Goal: Find specific page/section: Find specific page/section

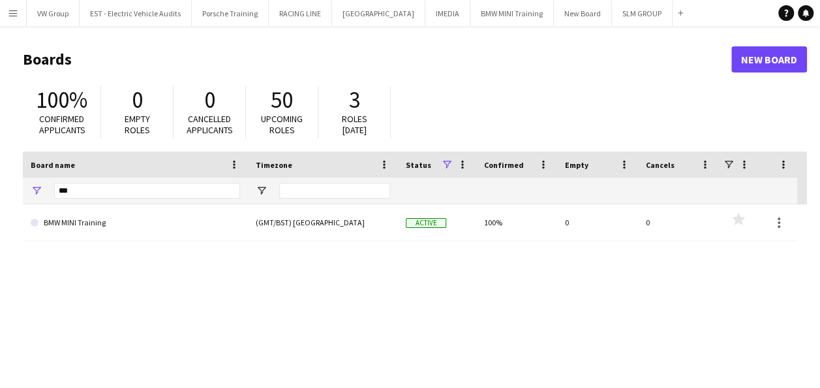
click at [12, 16] on app-icon "Menu" at bounding box center [13, 13] width 10 height 10
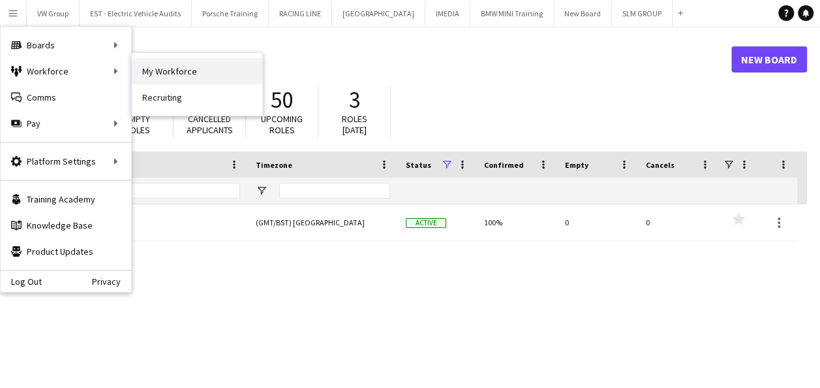
click at [160, 73] on link "My Workforce" at bounding box center [197, 71] width 131 height 26
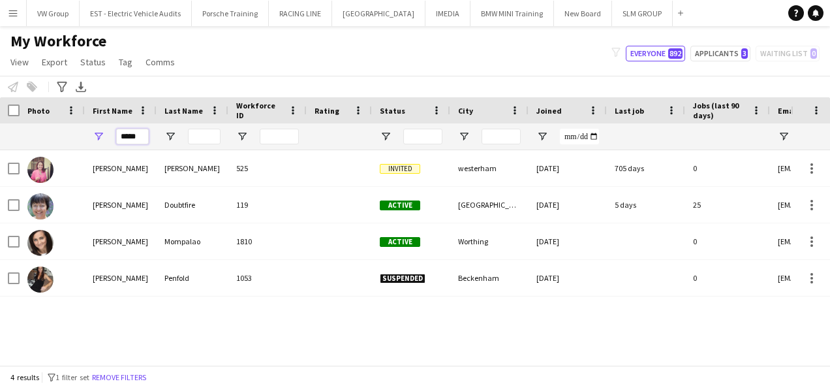
click at [140, 136] on input "*****" at bounding box center [132, 137] width 33 height 16
type input "*"
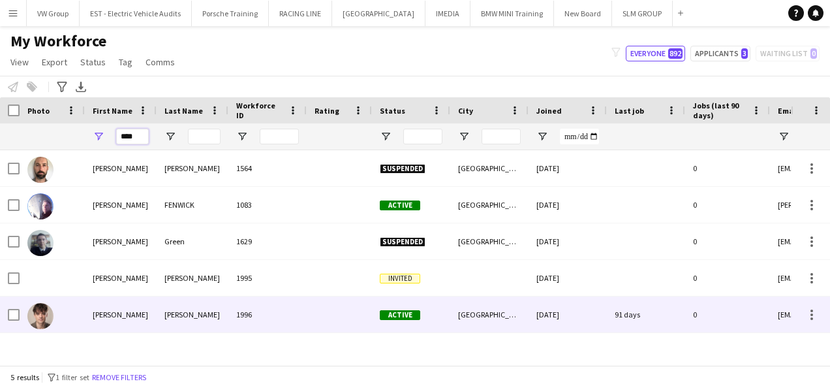
type input "****"
click at [188, 316] on div "Wadsworth" at bounding box center [193, 314] width 72 height 36
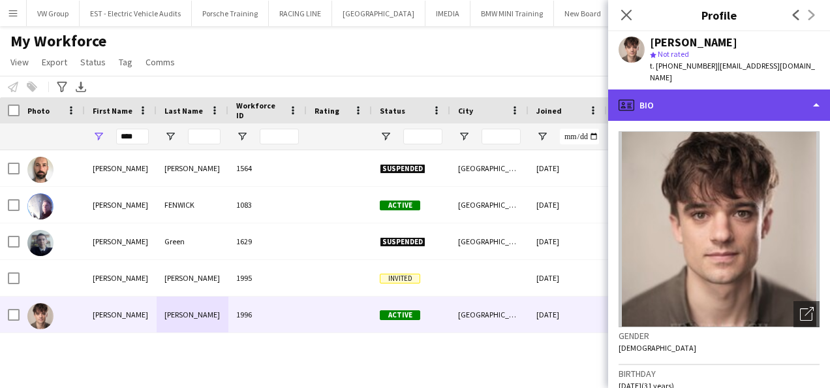
drag, startPoint x: 813, startPoint y: 102, endPoint x: 814, endPoint y: 89, distance: 13.1
click at [814, 89] on div "profile Bio" at bounding box center [719, 104] width 222 height 31
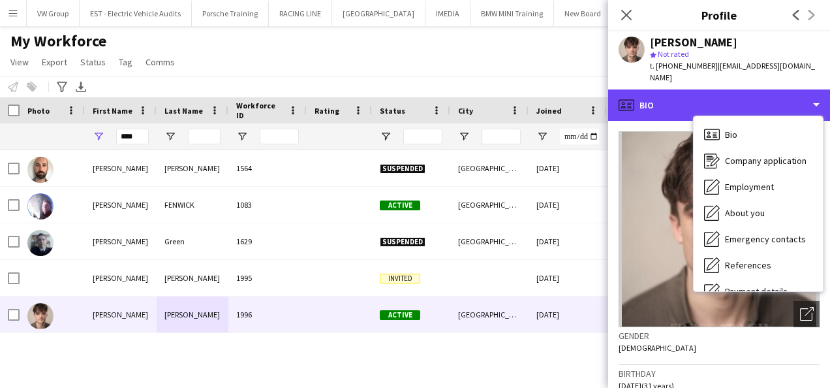
scroll to position [123, 0]
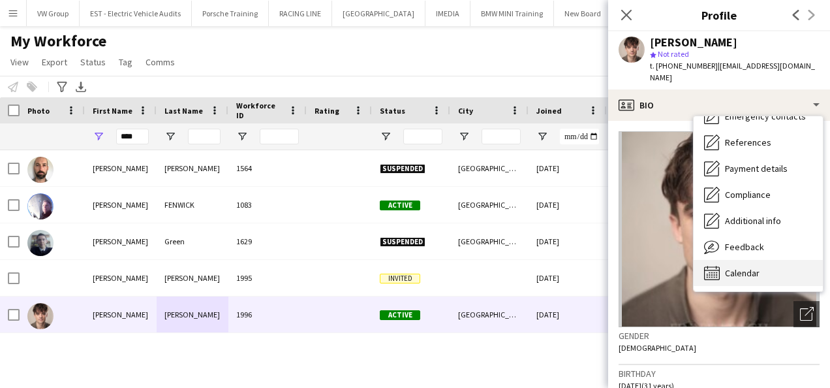
click at [745, 267] on span "Calendar" at bounding box center [742, 273] width 35 height 12
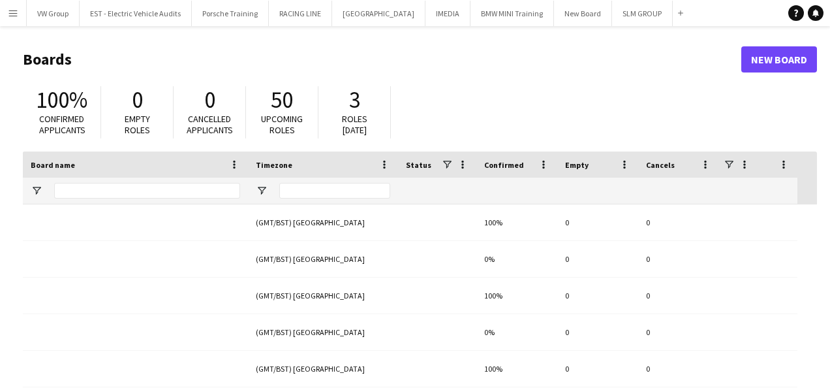
type input "***"
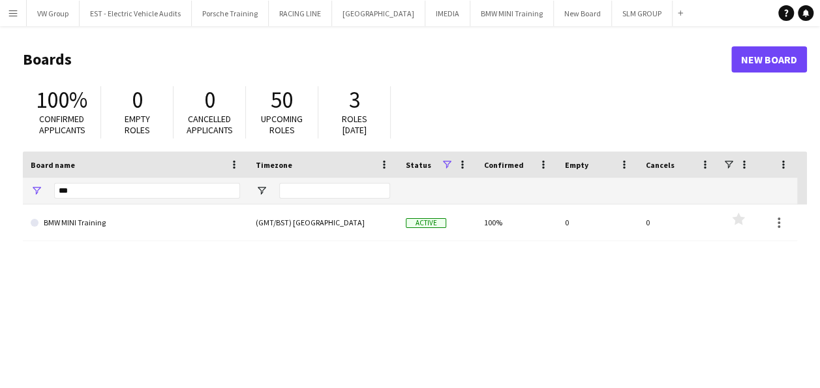
click at [14, 12] on app-icon "Menu" at bounding box center [13, 13] width 10 height 10
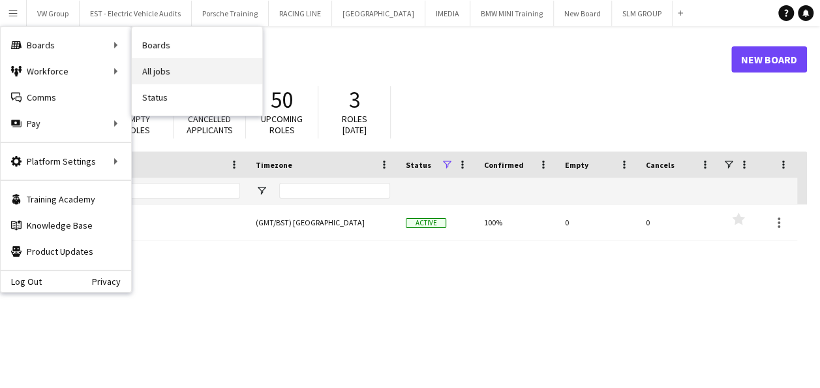
click at [159, 74] on link "All jobs" at bounding box center [197, 71] width 131 height 26
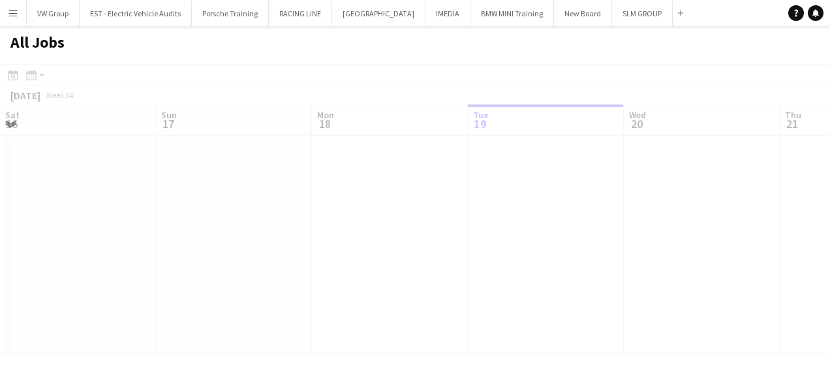
scroll to position [0, 312]
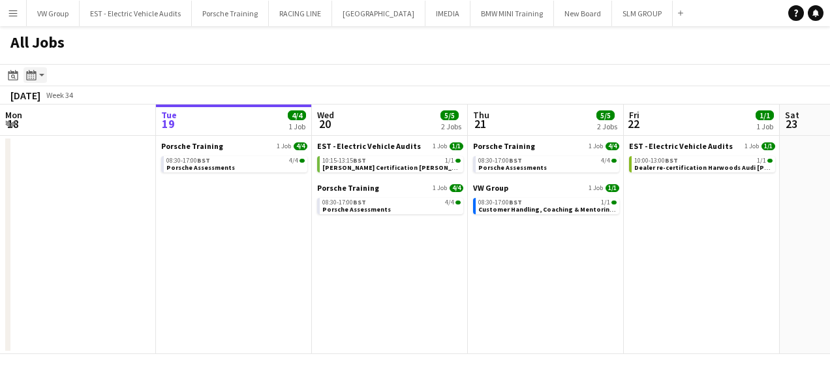
click at [32, 75] on icon "Month view / Day view" at bounding box center [31, 75] width 10 height 10
click at [59, 142] on link "Month view" at bounding box center [71, 145] width 72 height 12
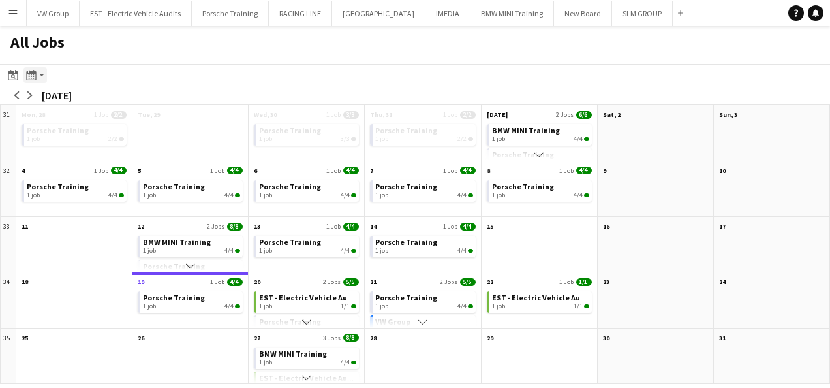
click at [39, 72] on app-action-btn "Month view / Day view" at bounding box center [34, 75] width 23 height 16
click at [46, 94] on link "Day view by Board" at bounding box center [71, 100] width 72 height 12
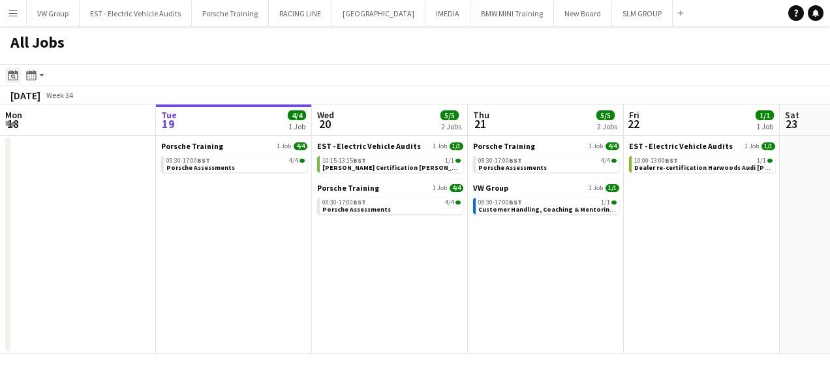
click at [13, 74] on icon "Date picker" at bounding box center [13, 75] width 10 height 10
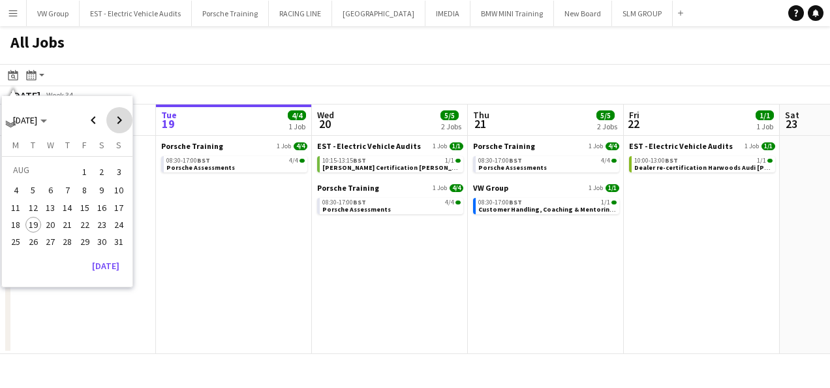
click at [121, 121] on span "Next month" at bounding box center [119, 120] width 26 height 26
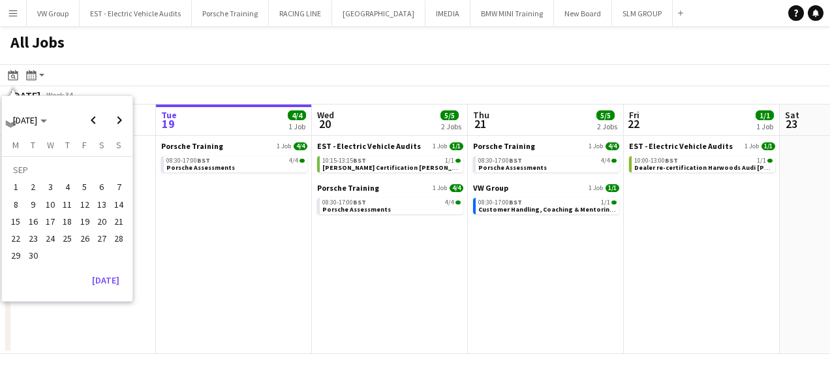
click at [52, 224] on span "17" at bounding box center [50, 221] width 16 height 16
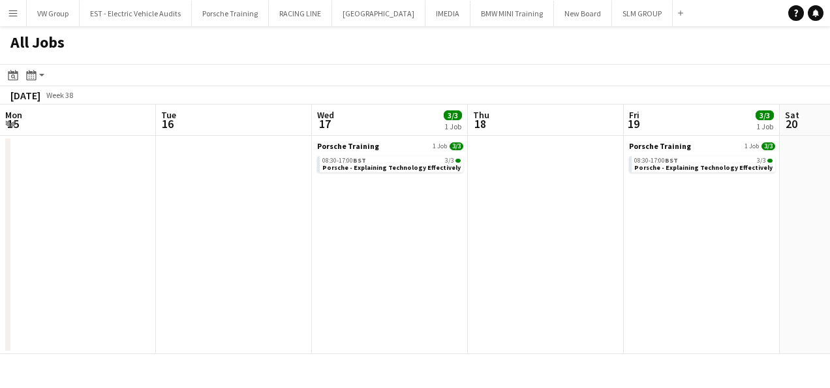
scroll to position [0, 449]
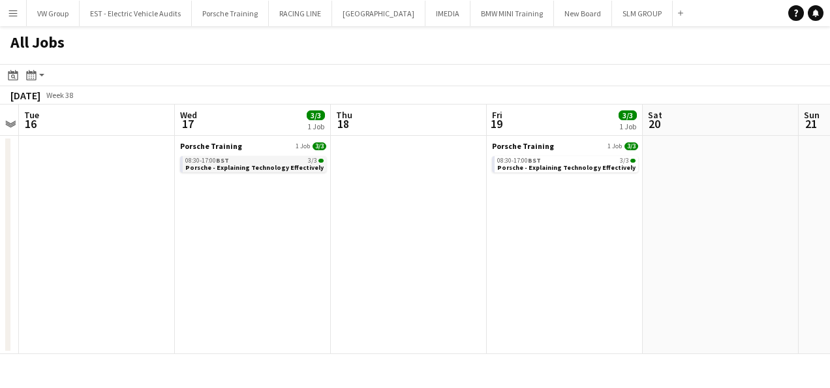
click at [239, 165] on span "Porsche - Explaining Technology Effectively" at bounding box center [254, 167] width 138 height 8
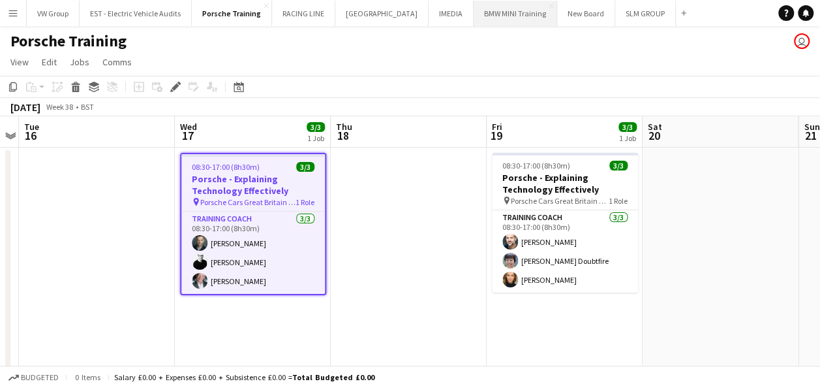
click at [491, 10] on button "BMW MINI Training Close" at bounding box center [516, 13] width 84 height 25
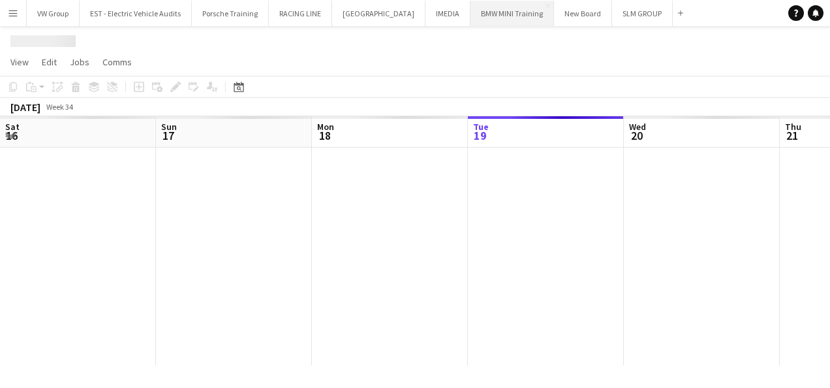
scroll to position [0, 312]
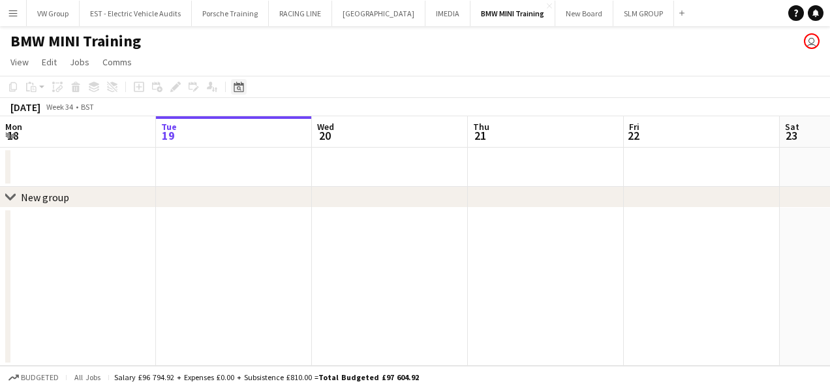
click at [238, 87] on icon "Date picker" at bounding box center [239, 87] width 10 height 10
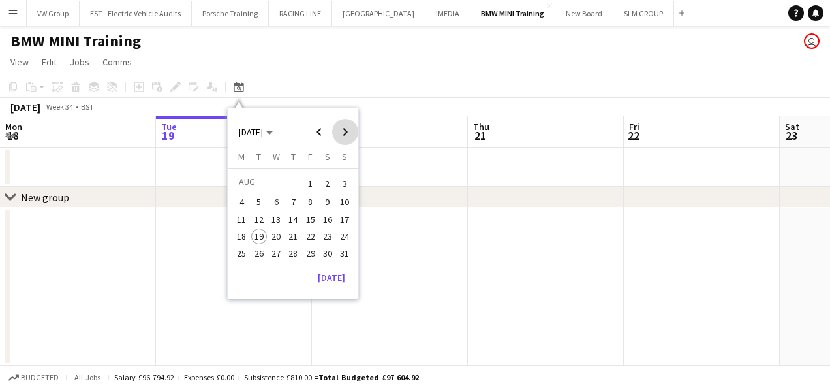
click at [346, 128] on span "Next month" at bounding box center [345, 132] width 26 height 26
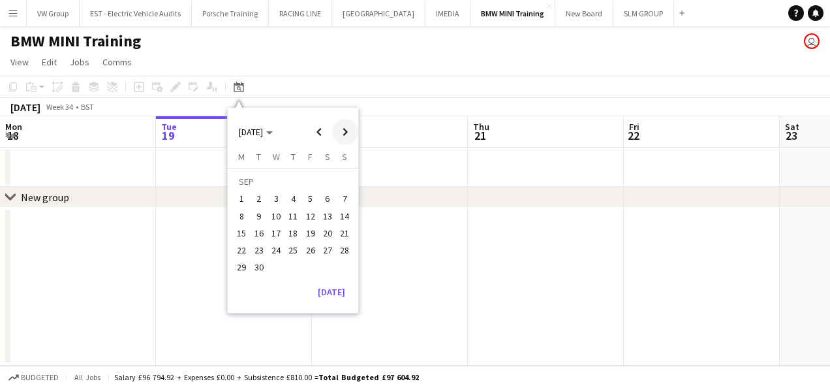
click at [346, 128] on span "Next month" at bounding box center [345, 132] width 26 height 26
click at [290, 247] on span "27" at bounding box center [293, 253] width 16 height 16
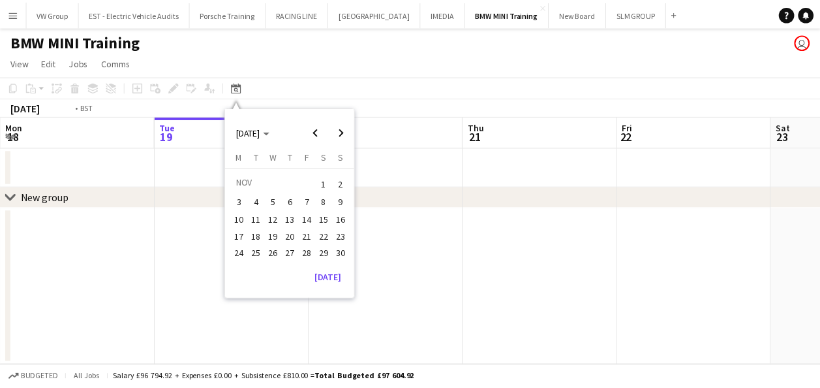
scroll to position [0, 449]
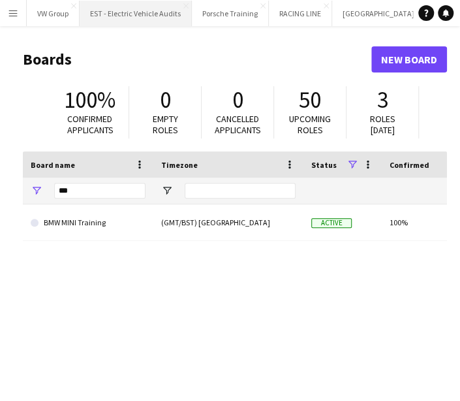
click at [166, 14] on button "EST - Electric Vehicle Audits Close" at bounding box center [136, 13] width 112 height 25
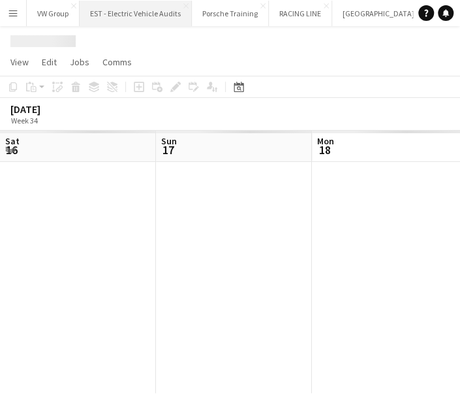
scroll to position [0, 312]
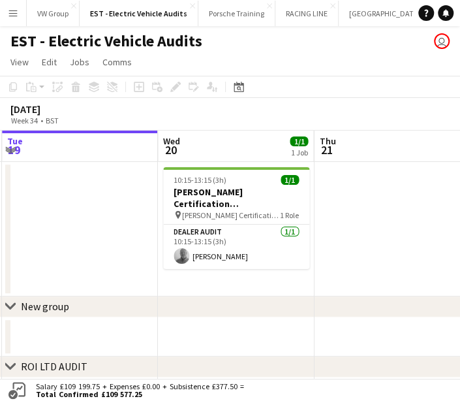
drag, startPoint x: 163, startPoint y: 213, endPoint x: 59, endPoint y: 231, distance: 105.4
click at [59, 232] on app-calendar-viewport "Sat 16 Sun 17 Mon 18 Tue 19 Wed 20 1/1 1 Job Thu 21 Fri 22 1/1 1 Job Sat 23 10:…" at bounding box center [230, 334] width 460 height 406
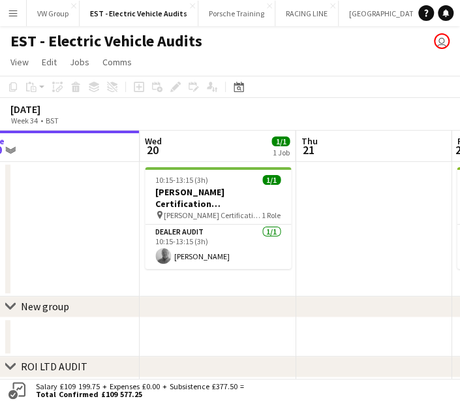
drag, startPoint x: 179, startPoint y: 187, endPoint x: 157, endPoint y: 187, distance: 22.8
click at [158, 187] on app-calendar-viewport "Sat 16 Sun 17 Mon 18 Tue 19 Wed 20 1/1 1 Job Thu 21 Fri 22 1/1 1 Job Sat 23 10:…" at bounding box center [230, 334] width 460 height 406
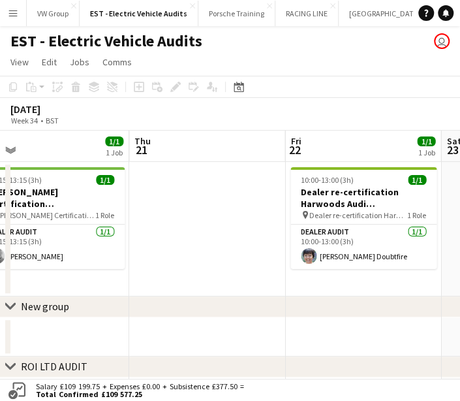
click at [134, 183] on app-calendar-viewport "Sun 17 Mon 18 Tue 19 Wed 20 1/1 1 Job Thu 21 Fri 22 1/1 1 Job Sat 23 Sun 24 10:…" at bounding box center [230, 334] width 460 height 406
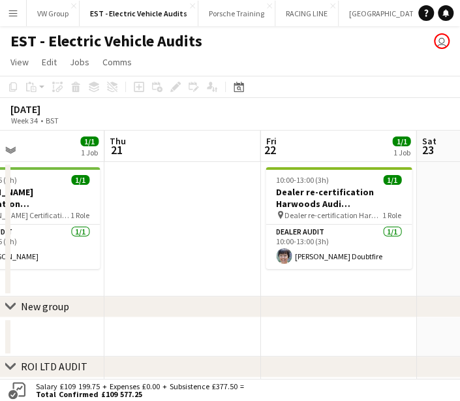
drag, startPoint x: 179, startPoint y: 195, endPoint x: 125, endPoint y: 204, distance: 54.9
click at [153, 202] on app-calendar-viewport "Sun 17 Mon 18 Tue 19 Wed 20 1/1 1 Job Thu 21 Fri 22 1/1 1 Job Sat 23 Sun 24 10:…" at bounding box center [230, 334] width 460 height 406
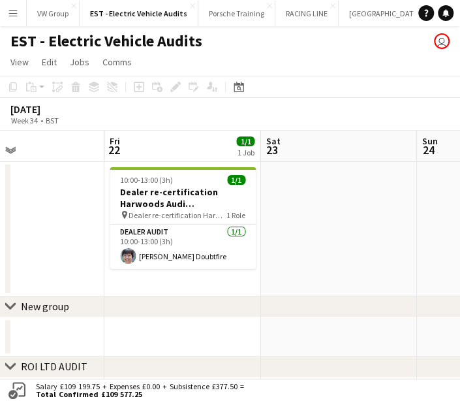
scroll to position [0, 380]
